Goal: Use online tool/utility: Utilize a website feature to perform a specific function

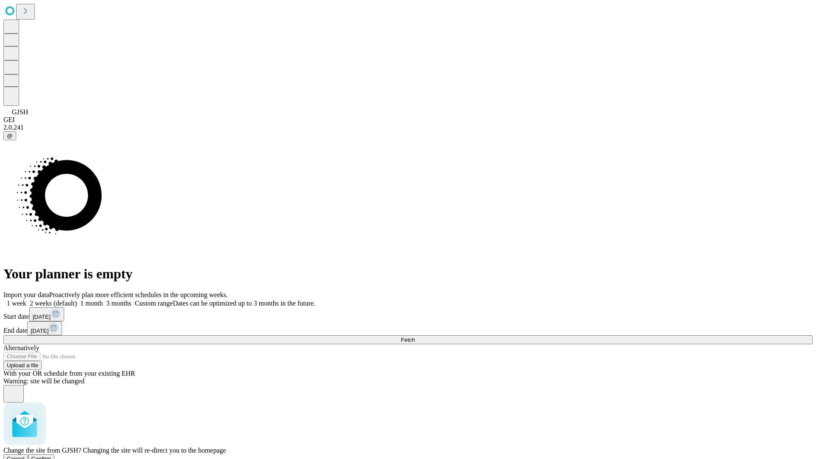
click at [51, 456] on span "Confirm" at bounding box center [41, 459] width 20 height 6
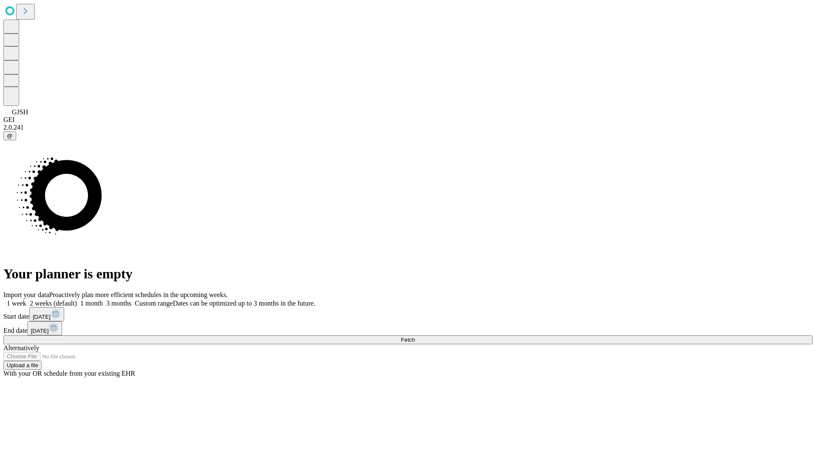
click at [77, 300] on label "2 weeks (default)" at bounding box center [51, 303] width 51 height 7
click at [415, 337] on span "Fetch" at bounding box center [408, 340] width 14 height 6
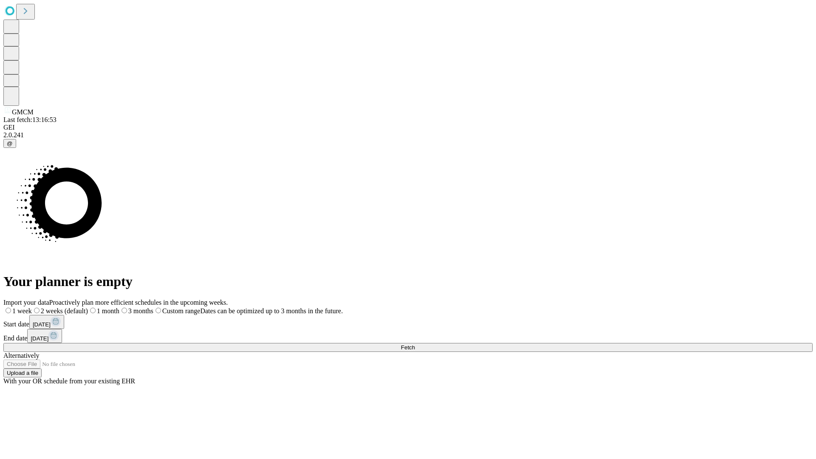
click at [415, 344] on span "Fetch" at bounding box center [408, 347] width 14 height 6
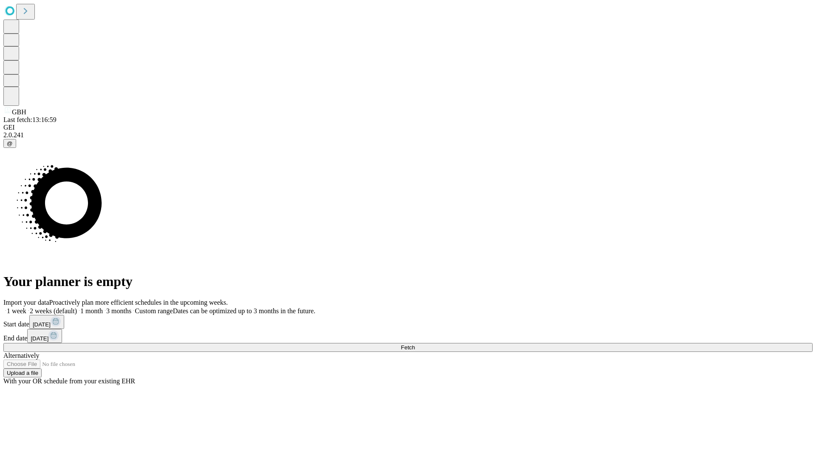
click at [77, 307] on label "2 weeks (default)" at bounding box center [51, 310] width 51 height 7
click at [415, 344] on span "Fetch" at bounding box center [408, 347] width 14 height 6
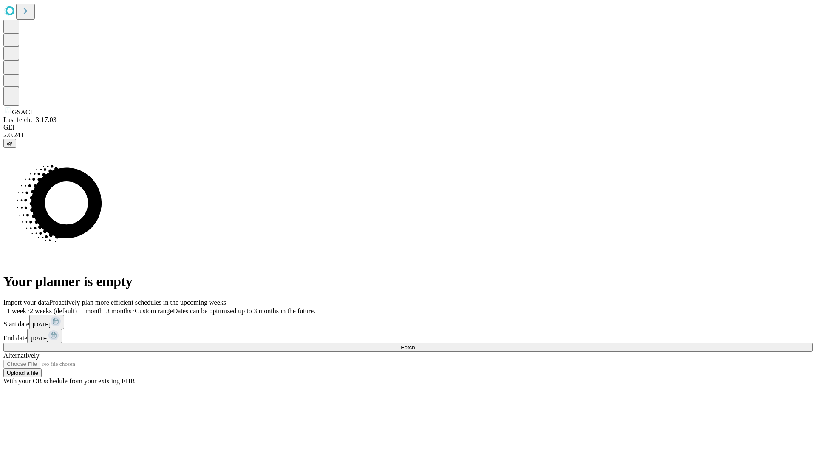
click at [77, 307] on label "2 weeks (default)" at bounding box center [51, 310] width 51 height 7
click at [415, 344] on span "Fetch" at bounding box center [408, 347] width 14 height 6
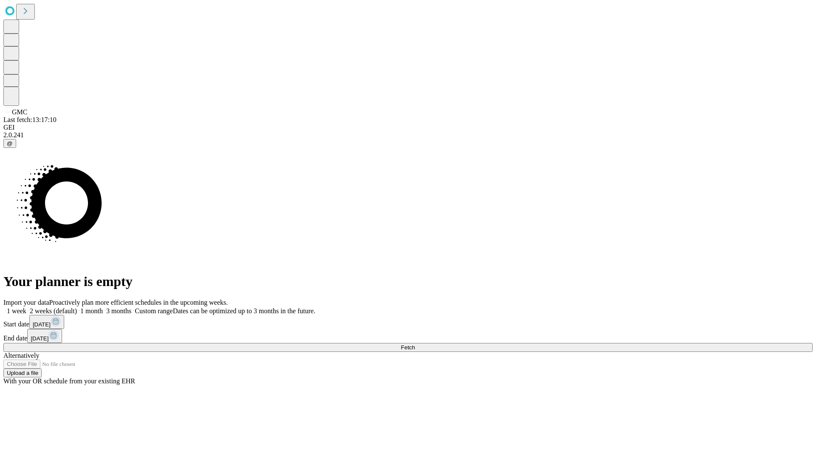
click at [77, 307] on label "2 weeks (default)" at bounding box center [51, 310] width 51 height 7
click at [415, 344] on span "Fetch" at bounding box center [408, 347] width 14 height 6
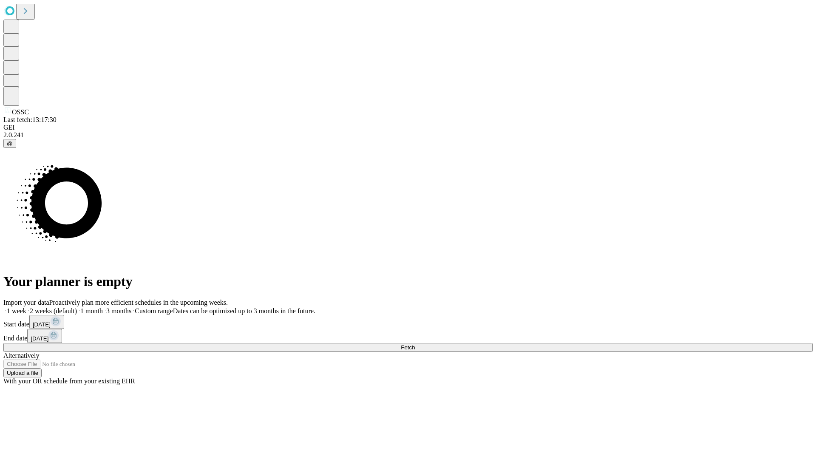
click at [415, 344] on span "Fetch" at bounding box center [408, 347] width 14 height 6
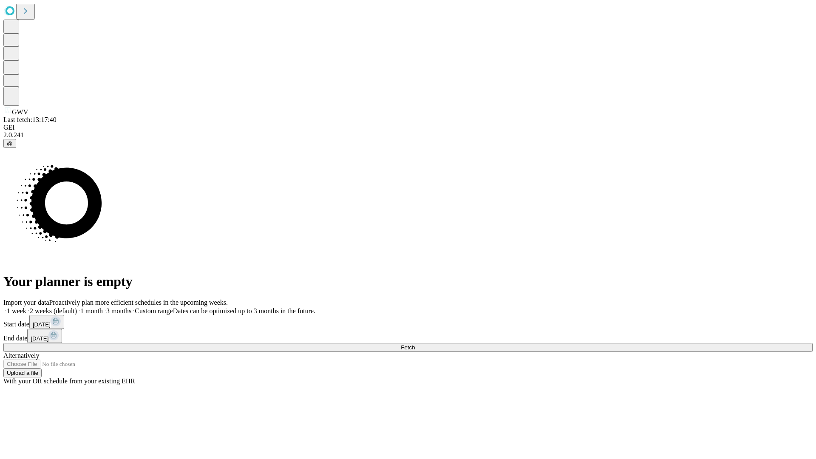
click at [415, 344] on span "Fetch" at bounding box center [408, 347] width 14 height 6
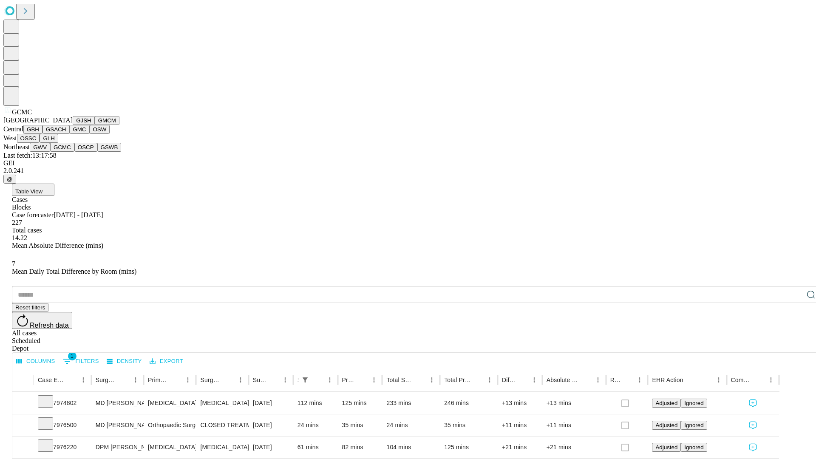
click at [74, 152] on button "OSCP" at bounding box center [85, 147] width 23 height 9
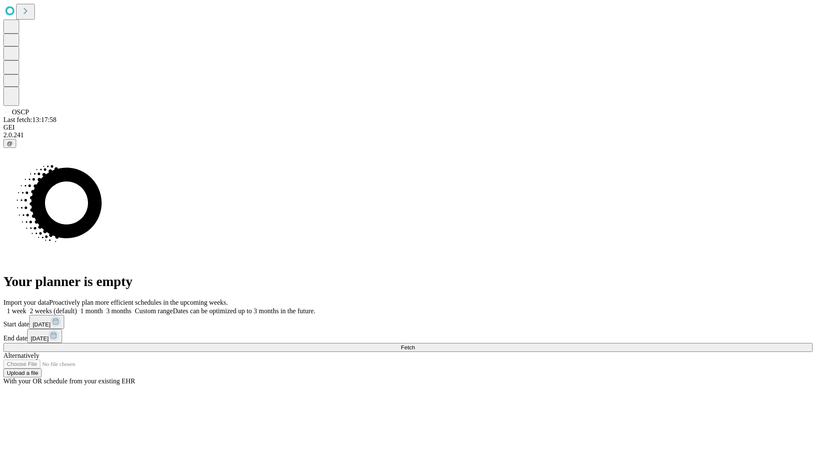
click at [77, 307] on label "2 weeks (default)" at bounding box center [51, 310] width 51 height 7
click at [415, 344] on span "Fetch" at bounding box center [408, 347] width 14 height 6
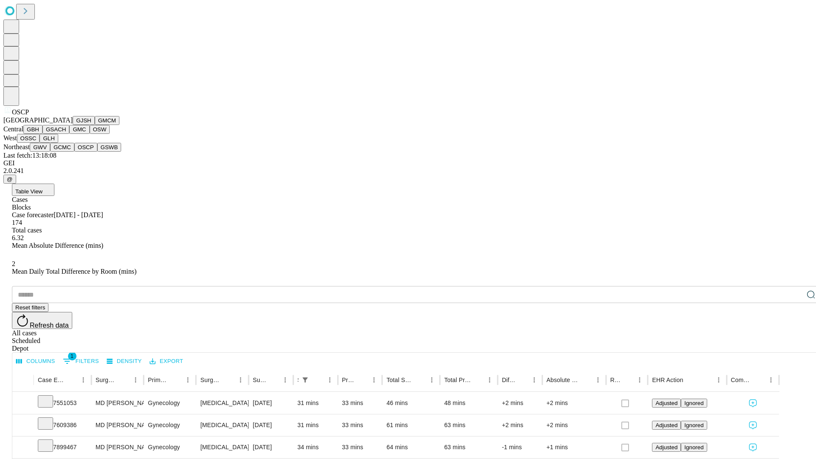
click at [97, 152] on button "GSWB" at bounding box center [109, 147] width 24 height 9
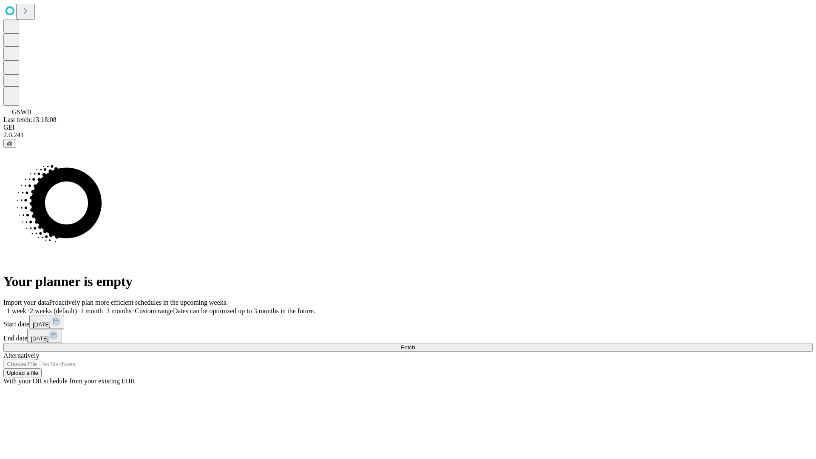
click at [77, 307] on label "2 weeks (default)" at bounding box center [51, 310] width 51 height 7
click at [415, 344] on span "Fetch" at bounding box center [408, 347] width 14 height 6
